Goal: Task Accomplishment & Management: Complete application form

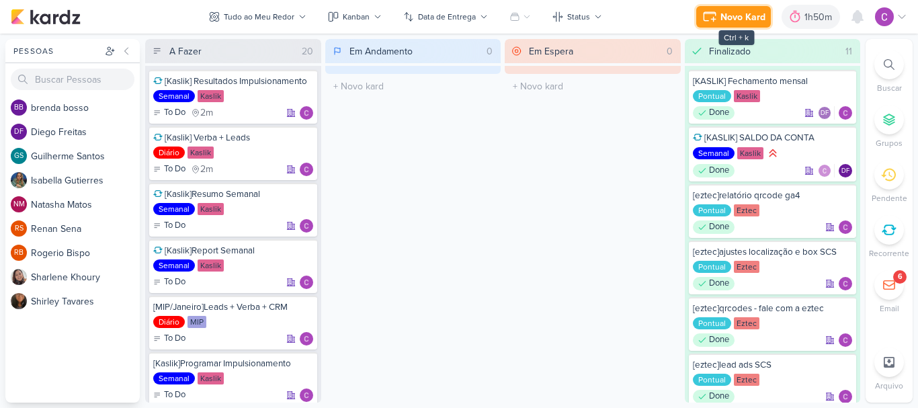
click at [739, 17] on div "Novo Kard" at bounding box center [742, 17] width 45 height 14
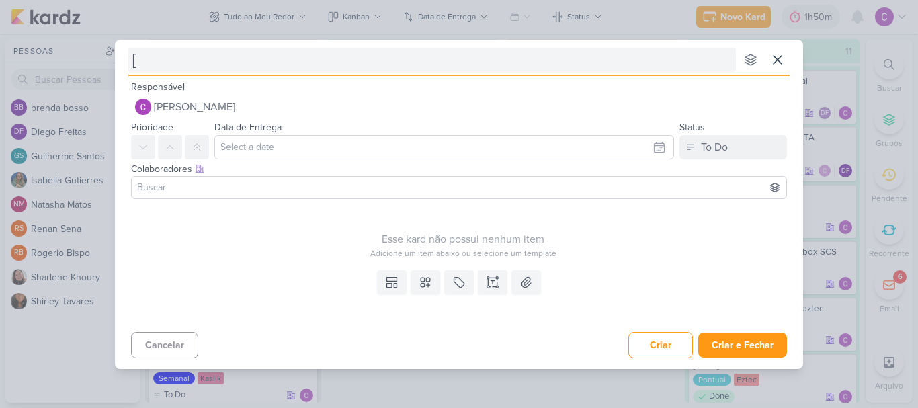
type input "[k"
type input "[kasli"
type input "[kaslik"
type input "[kaslik]a"
type input "[kaslik]ajustes"
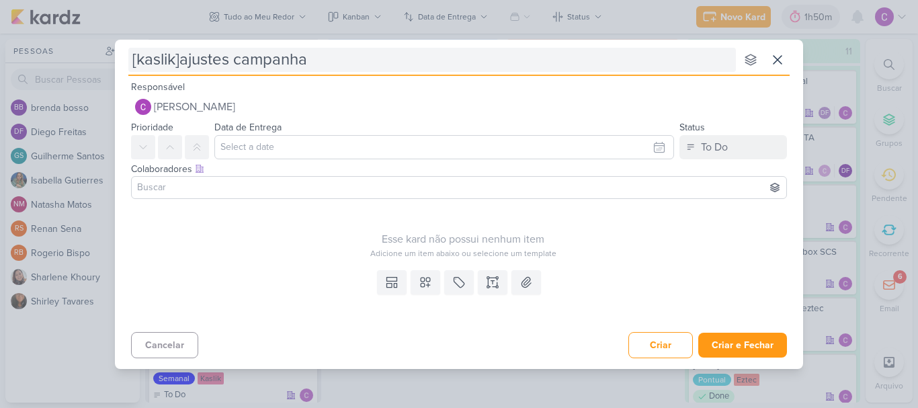
type input "[kaslik]ajustes campanhas"
type input "[kaslik]ajustes campanhas, criaç"
type input "[kaslik]ajustes campanhas, criação"
type input "[kaslik]ajustes campanhas, criação campnha"
type input "[kaslik]ajustes campanhas, criação campanha"
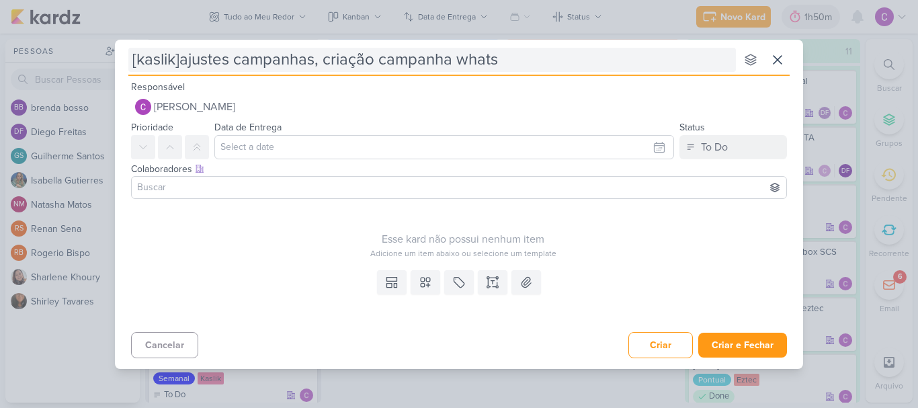
type input "[kaslik]ajustes campanhas, criação campanha whats"
type input "[kaslik]ajustes campanhas, criação campanha whats 2e3"
type input "[kaslik]ajustes campanhas, criação campanha whats 2e3 do"
type input "[kaslik]ajustes campanhas, criação campanha whats 2e3 dorms"
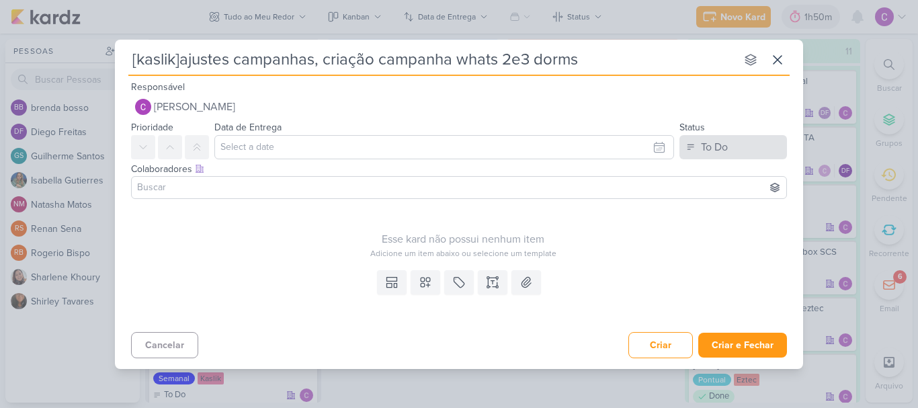
type input "[kaslik]ajustes campanhas, criação campanha whats 2e3 dorms"
click at [736, 144] on button "To Do" at bounding box center [733, 147] width 108 height 24
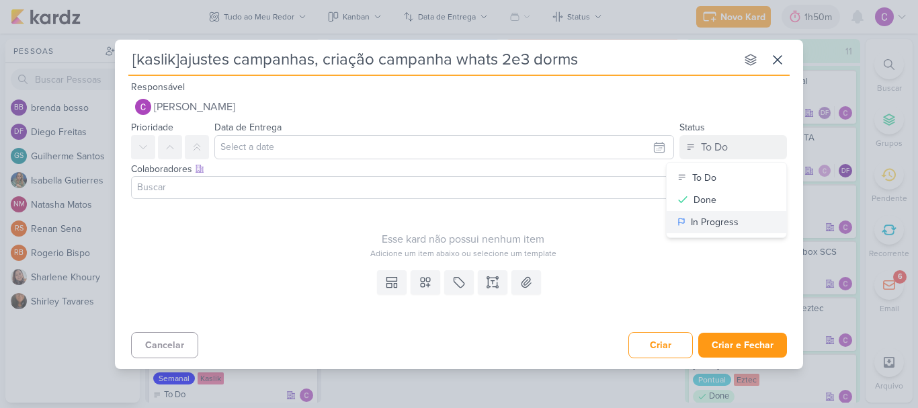
click at [702, 222] on div "In Progress" at bounding box center [715, 222] width 48 height 14
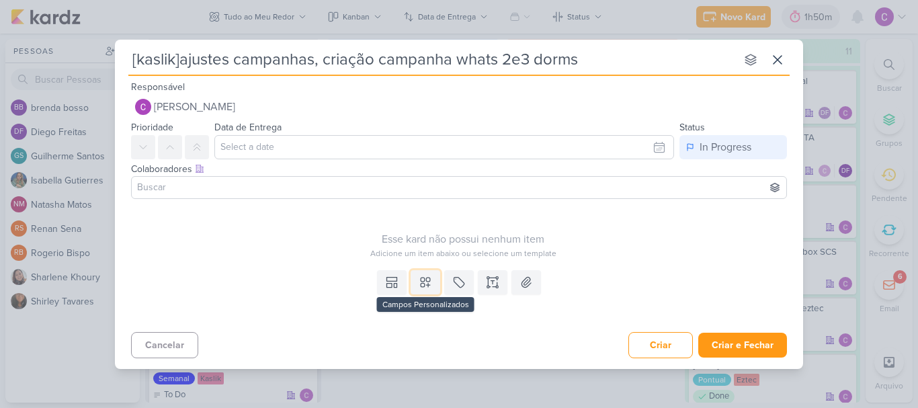
drag, startPoint x: 427, startPoint y: 283, endPoint x: 437, endPoint y: 247, distance: 37.0
click at [427, 282] on icon at bounding box center [425, 282] width 13 height 13
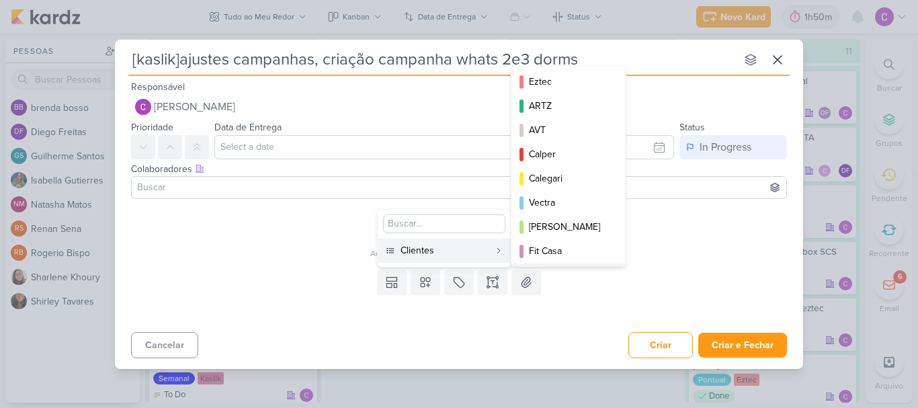
scroll to position [195, 0]
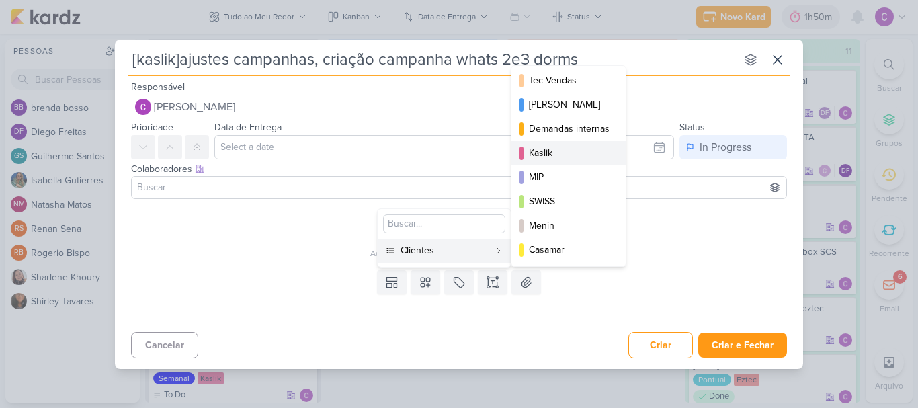
click at [546, 153] on div "Kaslik" at bounding box center [569, 153] width 81 height 14
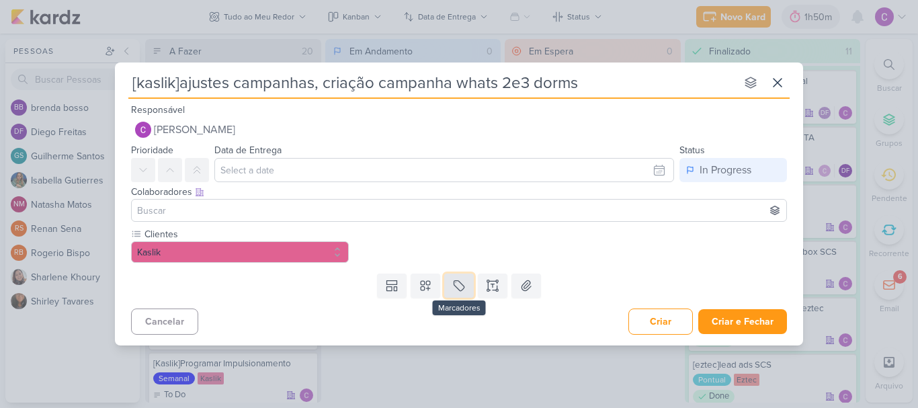
click at [461, 285] on icon at bounding box center [458, 285] width 13 height 13
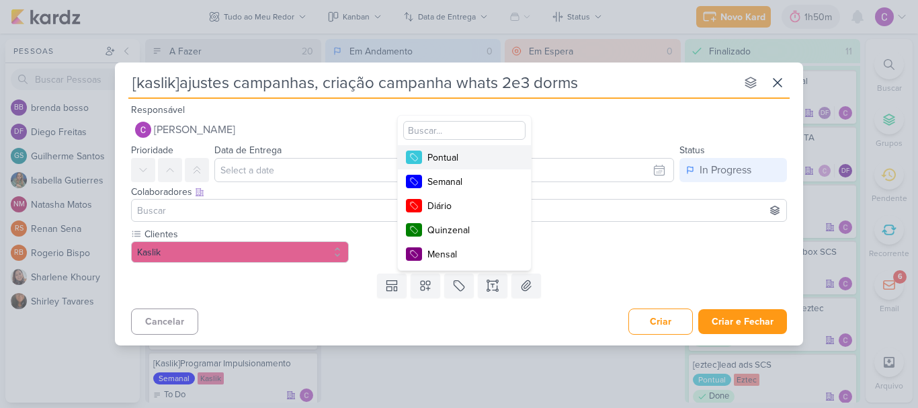
click at [474, 162] on div "Pontual" at bounding box center [470, 158] width 87 height 14
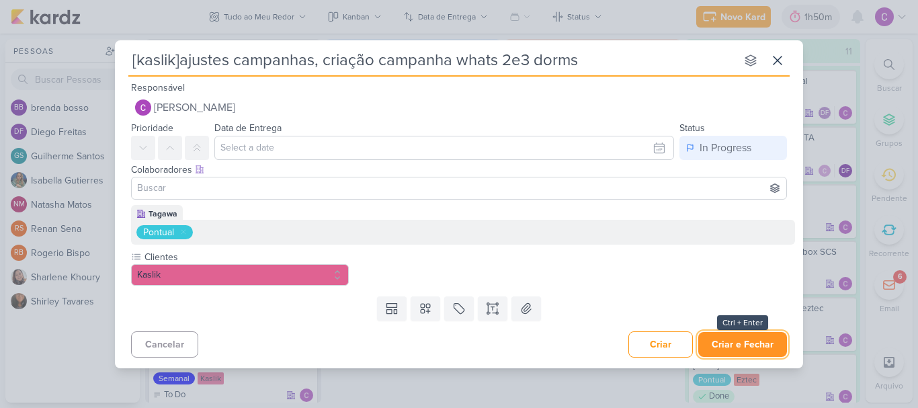
click at [743, 347] on button "Criar e Fechar" at bounding box center [742, 344] width 89 height 25
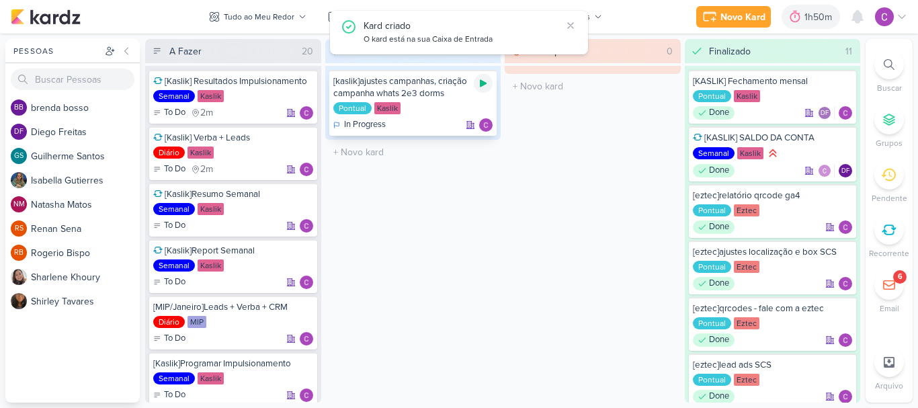
click at [482, 88] on icon at bounding box center [483, 83] width 11 height 11
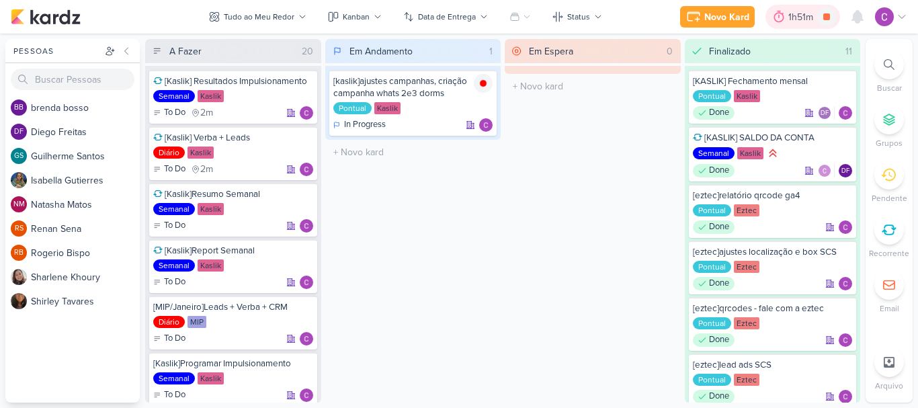
click at [798, 20] on div "1h51m" at bounding box center [802, 17] width 29 height 14
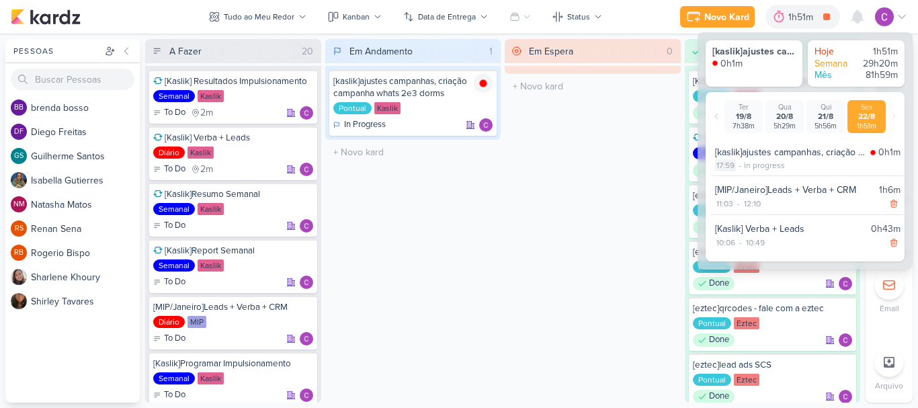
click at [720, 165] on div "17:59" at bounding box center [725, 165] width 21 height 12
select select "17"
click at [749, 177] on select "00 01 02 03 04 05 06 07 08 09 10 11 12 13 14 15 16 17 18 19 20 21 22 23 24 25 2…" at bounding box center [748, 182] width 19 height 16
select select "32"
click at [739, 174] on select "00 01 02 03 04 05 06 07 08 09 10 11 12 13 14 15 16 17 18 19 20 21 22 23 24 25 2…" at bounding box center [748, 182] width 19 height 16
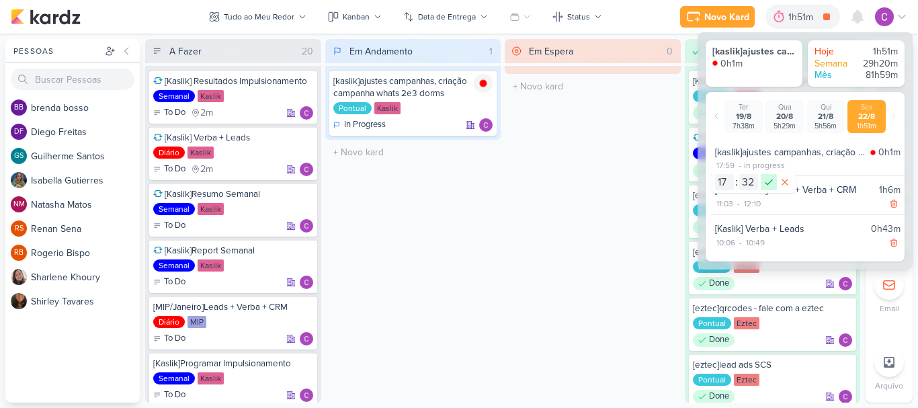
click at [770, 186] on icon at bounding box center [769, 182] width 16 height 16
